Goal: Information Seeking & Learning: Check status

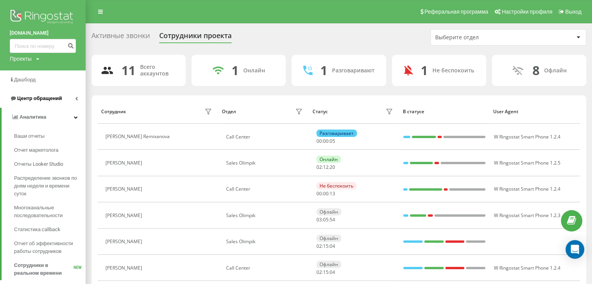
click at [33, 95] on span "Центр обращений" at bounding box center [36, 99] width 52 height 8
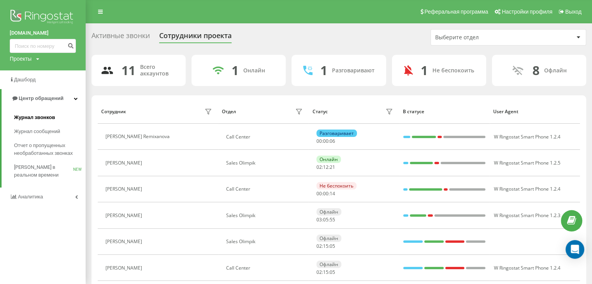
click at [38, 119] on span "Журнал звонков" at bounding box center [34, 118] width 41 height 8
click at [40, 122] on link "Журнал звонков" at bounding box center [50, 117] width 72 height 14
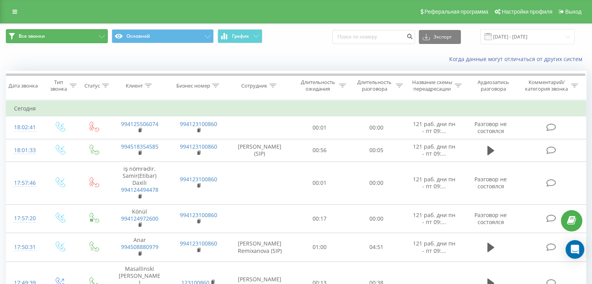
click at [59, 36] on button "Все звонки" at bounding box center [57, 36] width 102 height 14
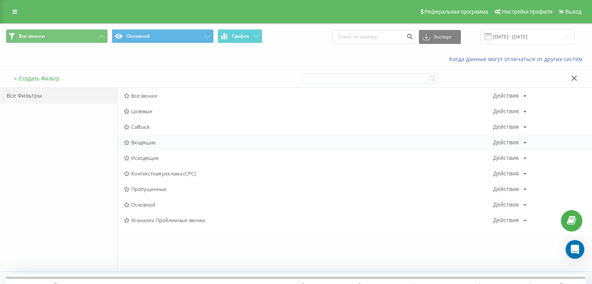
click at [154, 141] on span "Входящие" at bounding box center [308, 142] width 369 height 5
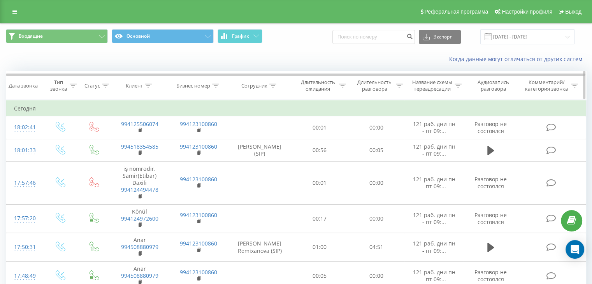
click at [269, 86] on icon at bounding box center [272, 86] width 7 height 4
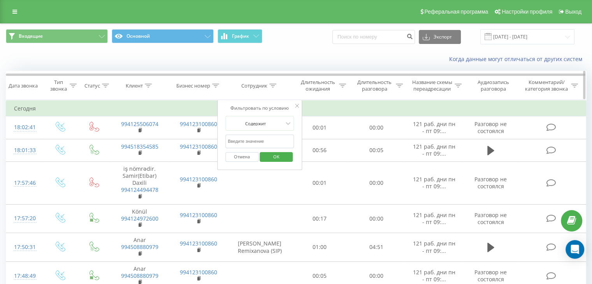
click at [271, 87] on icon at bounding box center [272, 86] width 7 height 4
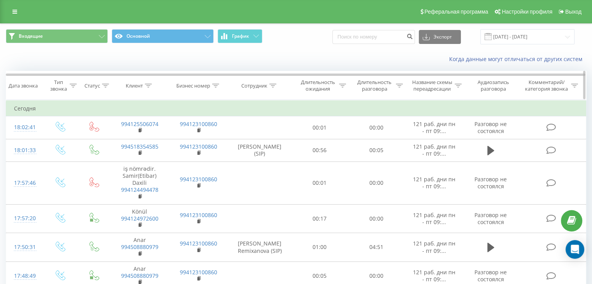
click at [145, 84] on icon at bounding box center [148, 86] width 7 height 4
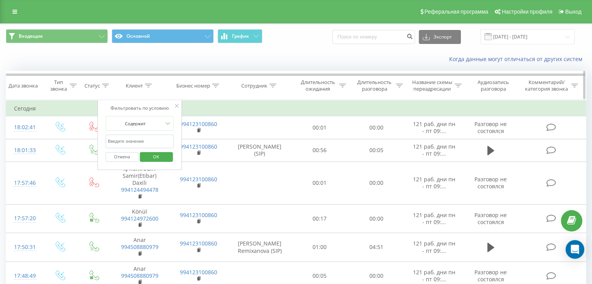
click at [148, 84] on icon at bounding box center [148, 86] width 7 height 4
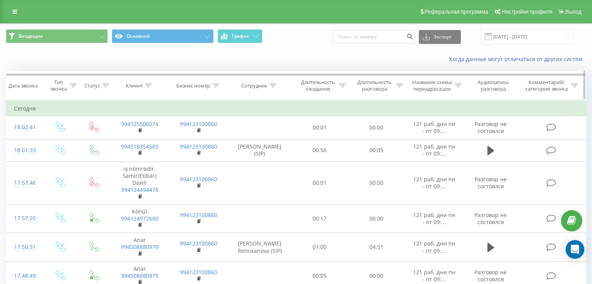
click at [271, 85] on icon at bounding box center [272, 86] width 7 height 4
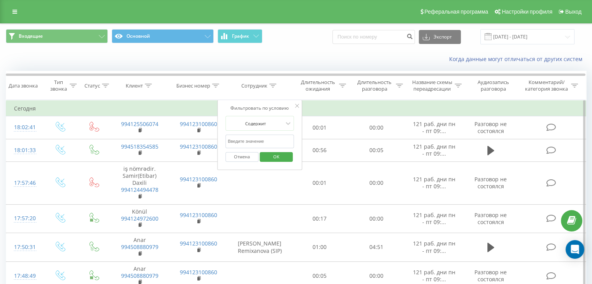
click at [266, 140] on input "text" at bounding box center [259, 142] width 68 height 14
type input "Elyanur"
click at [286, 155] on span "OK" at bounding box center [276, 157] width 22 height 12
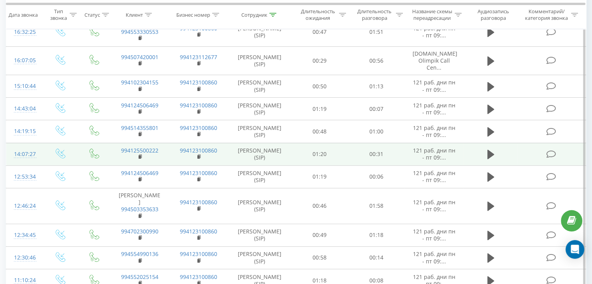
scroll to position [156, 0]
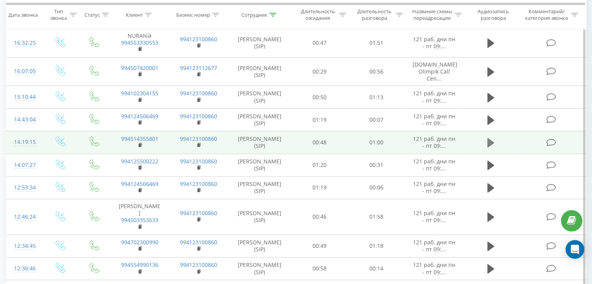
click at [487, 139] on icon at bounding box center [490, 142] width 7 height 9
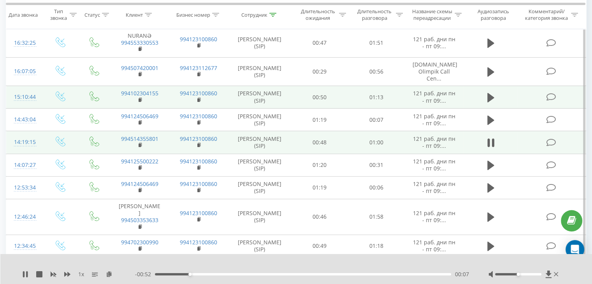
scroll to position [117, 0]
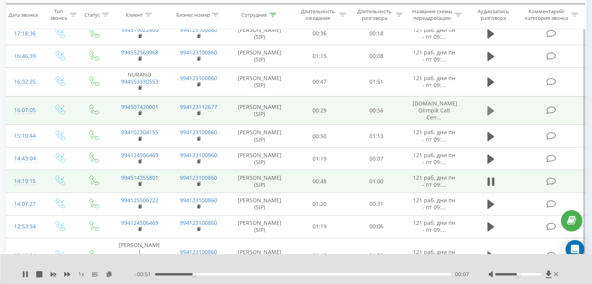
click at [492, 106] on icon at bounding box center [490, 110] width 7 height 9
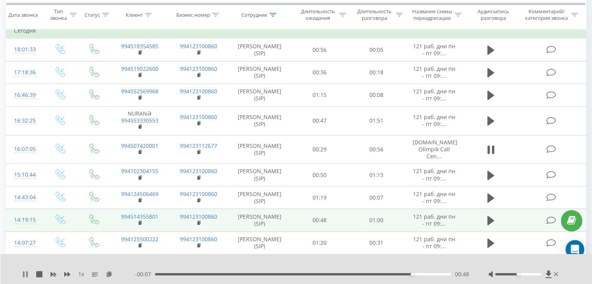
click at [25, 272] on icon at bounding box center [25, 274] width 6 height 6
